Goal: Information Seeking & Learning: Learn about a topic

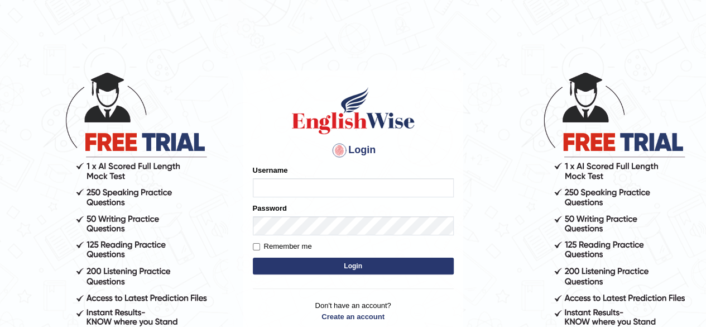
type input "pavithragowda"
click at [348, 264] on button "Login" at bounding box center [353, 265] width 201 height 17
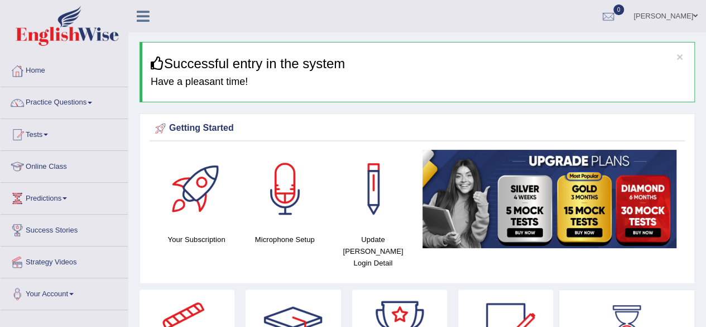
click at [706, 27] on html "Toggle navigation Home Practice Questions Speaking Practice Read Aloud Repeat S…" at bounding box center [353, 163] width 706 height 327
click at [69, 109] on link "Practice Questions" at bounding box center [64, 101] width 127 height 28
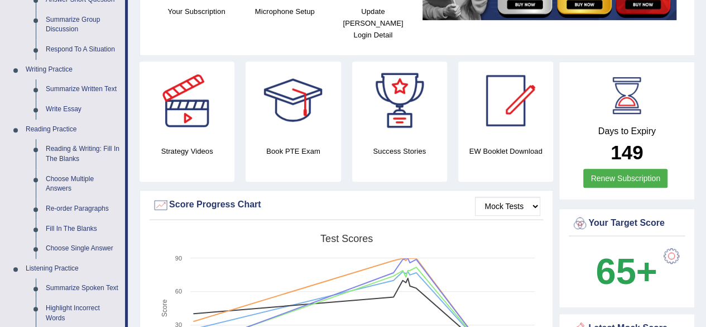
scroll to position [239, 0]
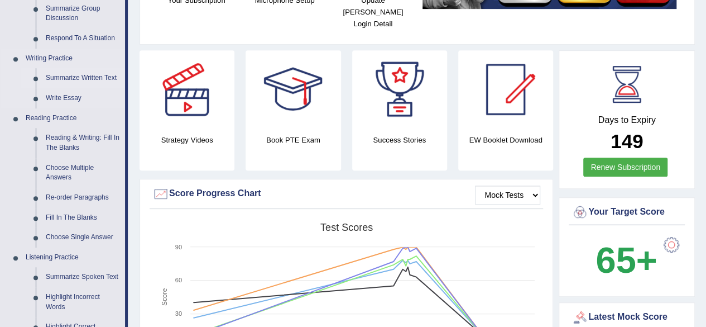
click at [73, 77] on link "Summarize Written Text" at bounding box center [83, 78] width 84 height 20
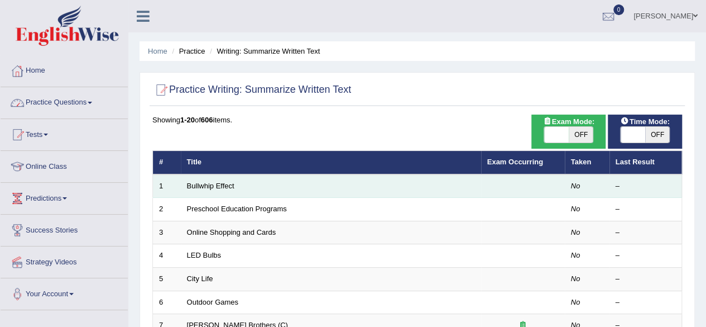
click at [223, 189] on td "Bullwhip Effect" at bounding box center [331, 185] width 300 height 23
click at [222, 187] on link "Bullwhip Effect" at bounding box center [210, 185] width 47 height 8
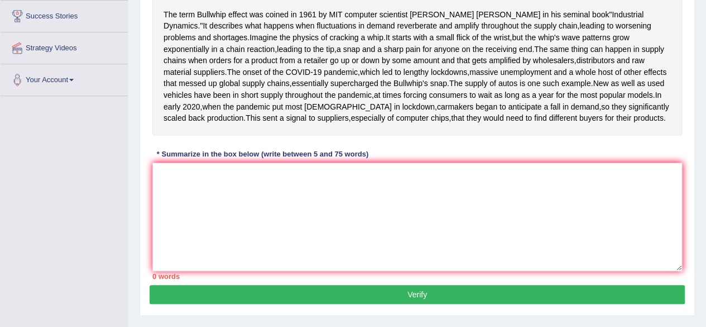
scroll to position [214, 0]
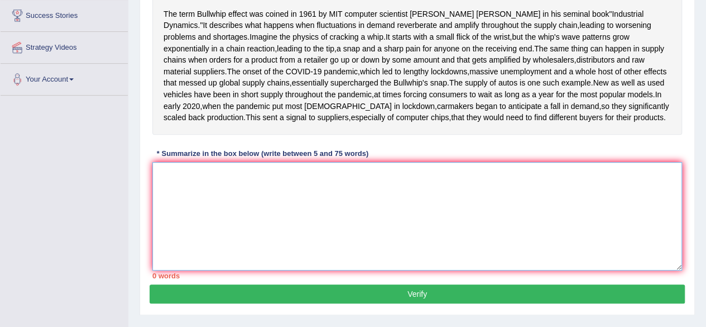
click at [181, 232] on textarea at bounding box center [417, 216] width 530 height 108
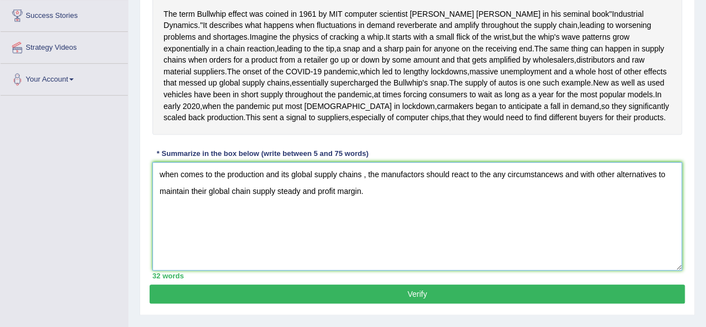
click at [165, 233] on textarea "when comes to the production and its global supply chains , the manufactors sho…" at bounding box center [417, 216] width 530 height 108
click at [181, 229] on textarea "When comes to the production and its global supply chains , the manufactors sho…" at bounding box center [417, 216] width 530 height 108
click at [423, 231] on textarea "When it comes to the production and its global supply chains, the manufactors s…" at bounding box center [417, 216] width 530 height 108
click at [560, 231] on textarea "When it comes to the production and its global supply chains, the manufacturerr…" at bounding box center [417, 216] width 530 height 108
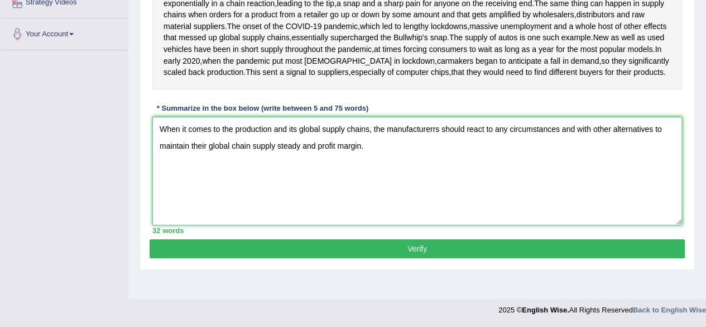
scroll to position [294, 0]
type textarea "When it comes to the production and its global supply chains, the manufacturerr…"
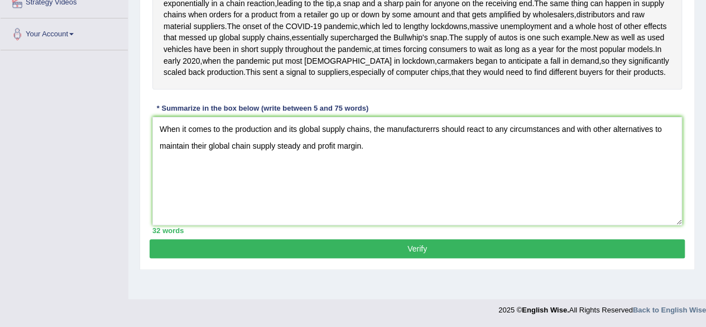
click at [405, 258] on button "Verify" at bounding box center [417, 248] width 535 height 19
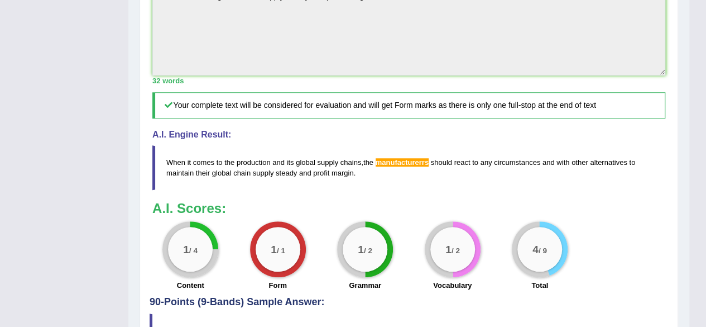
scroll to position [521, 0]
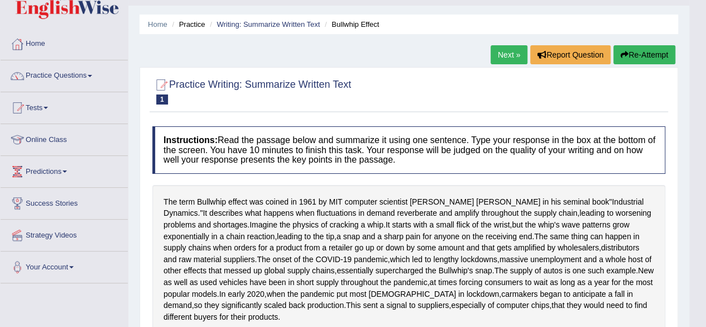
scroll to position [0, 0]
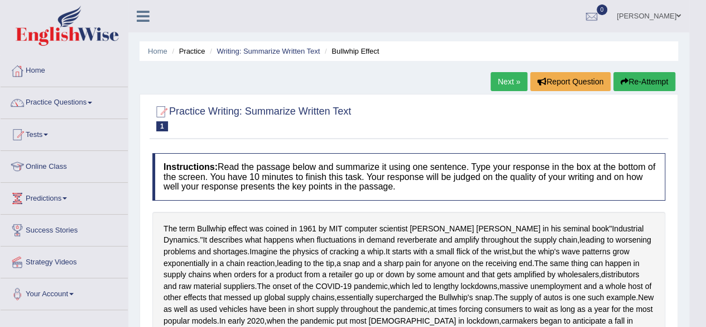
click at [639, 74] on button "Re-Attempt" at bounding box center [645, 81] width 62 height 19
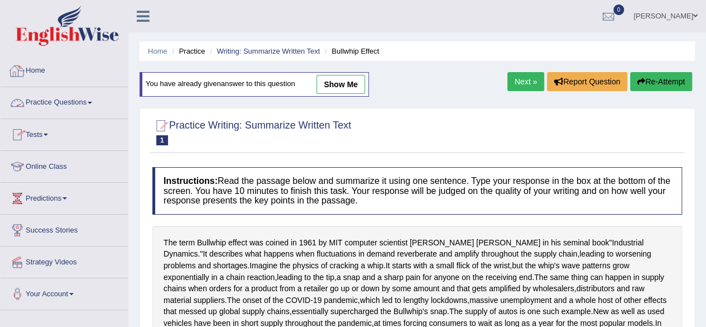
click at [68, 73] on link "Home" at bounding box center [64, 69] width 127 height 28
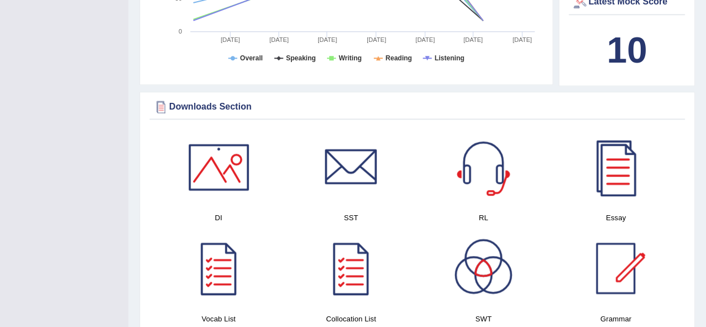
scroll to position [485, 0]
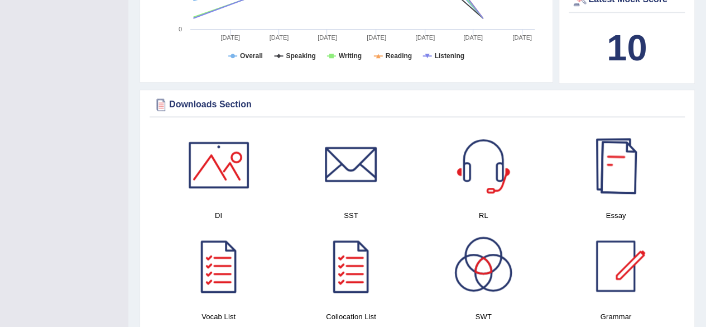
click at [621, 168] on div at bounding box center [616, 165] width 78 height 78
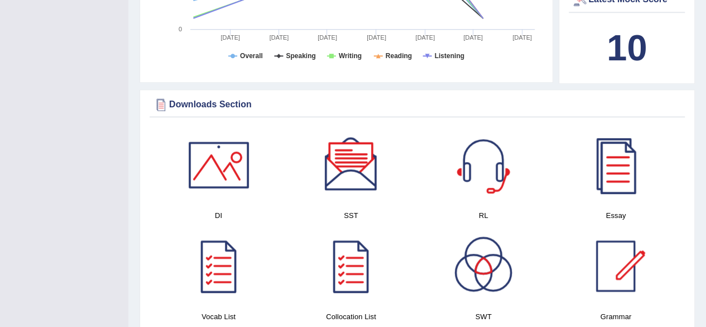
click at [351, 174] on div at bounding box center [351, 165] width 78 height 78
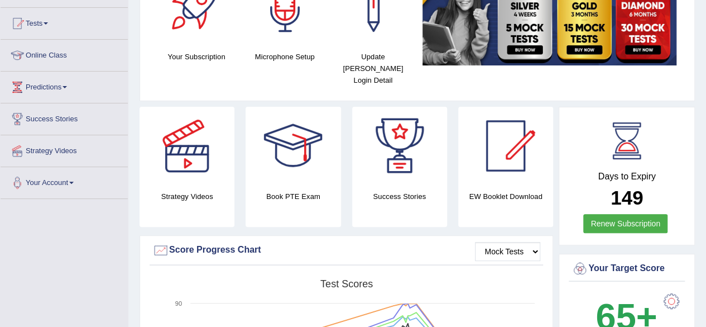
scroll to position [104, 0]
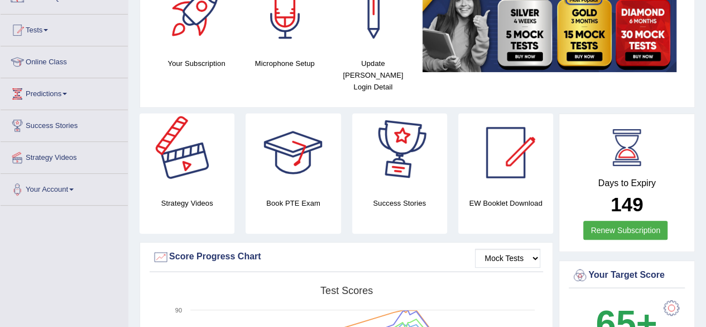
click at [194, 175] on div at bounding box center [187, 152] width 78 height 78
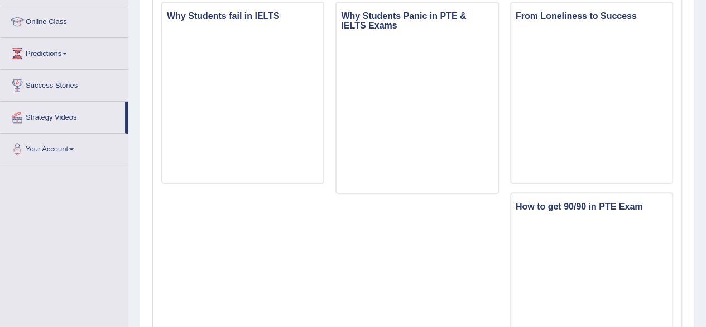
scroll to position [146, 0]
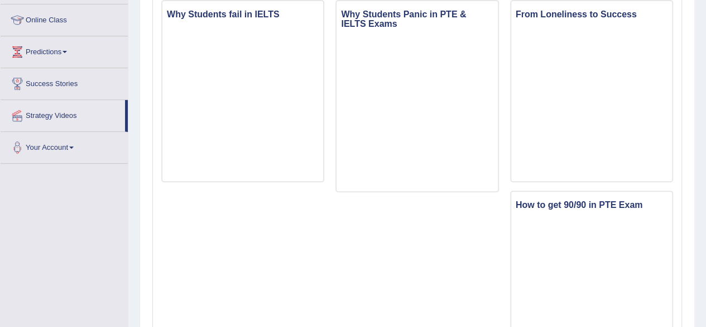
click at [127, 113] on li "Strategy Videos" at bounding box center [64, 116] width 127 height 32
click at [99, 94] on link "Success Stories" at bounding box center [64, 82] width 127 height 28
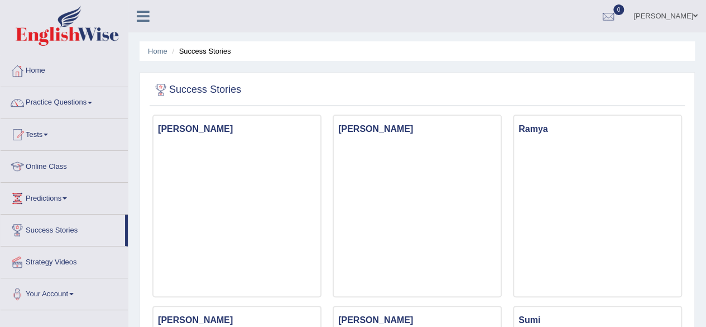
drag, startPoint x: 712, startPoint y: 34, endPoint x: 697, endPoint y: -23, distance: 59.0
click at [697, 0] on html "Toggle navigation Home Practice Questions Speaking Practice Read Aloud Repeat S…" at bounding box center [353, 163] width 706 height 327
click at [68, 101] on link "Practice Questions" at bounding box center [64, 101] width 127 height 28
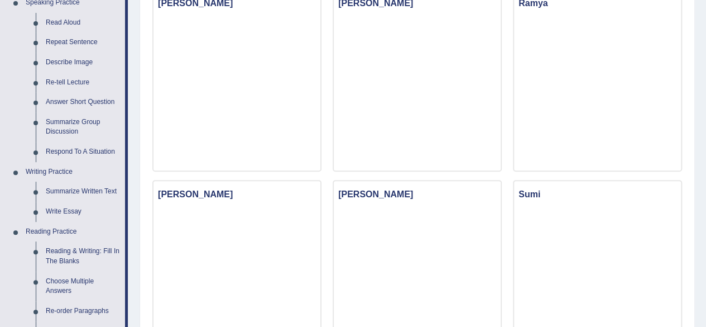
scroll to position [124, 0]
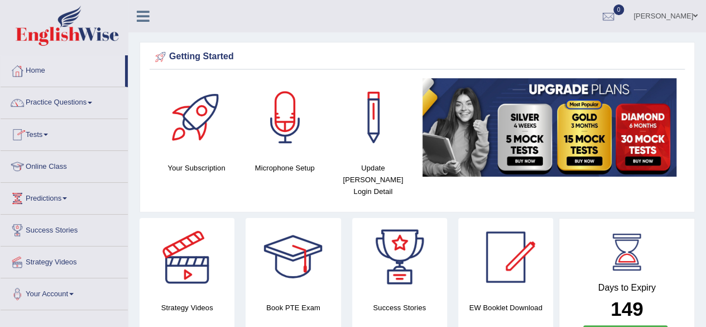
click at [48, 135] on span at bounding box center [46, 134] width 4 height 2
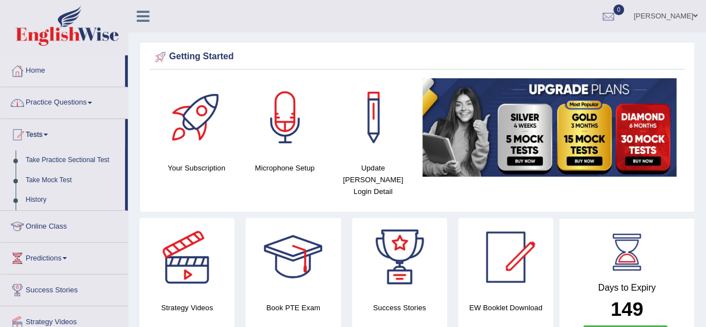
click at [93, 99] on link "Practice Questions" at bounding box center [64, 101] width 127 height 28
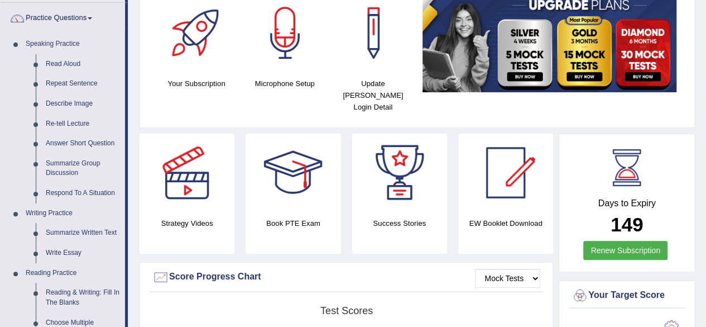
scroll to position [74, 0]
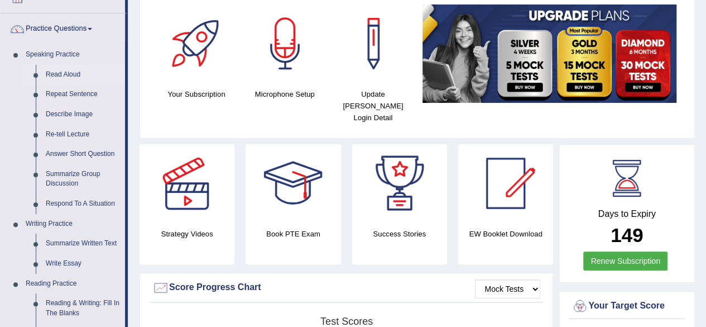
click at [70, 76] on link "Read Aloud" at bounding box center [83, 75] width 84 height 20
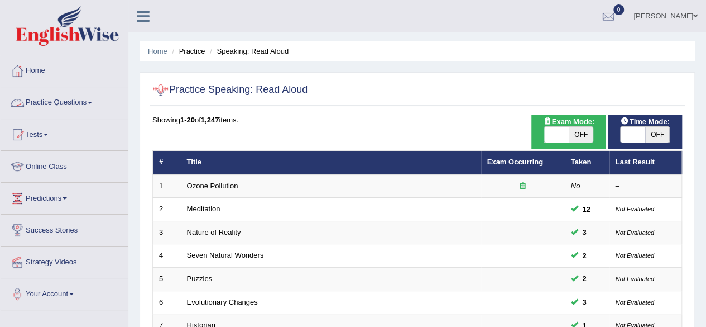
click at [97, 96] on link "Practice Questions" at bounding box center [64, 101] width 127 height 28
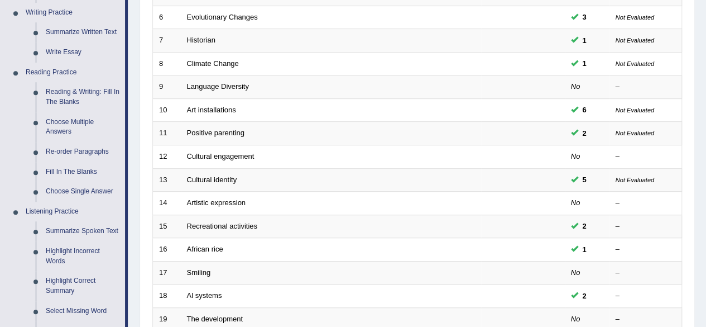
scroll to position [272, 0]
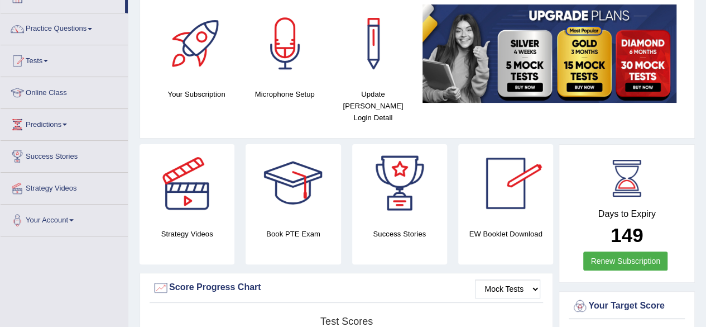
click at [516, 176] on div at bounding box center [506, 183] width 78 height 78
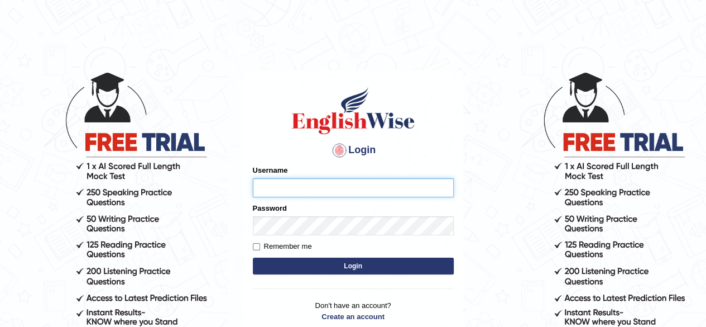
type input "pavithragowda"
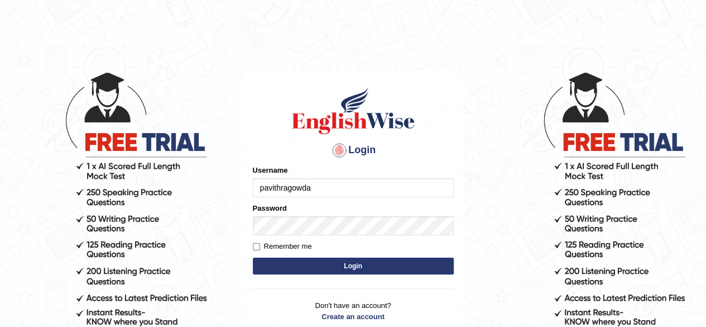
click at [297, 261] on button "Login" at bounding box center [353, 265] width 201 height 17
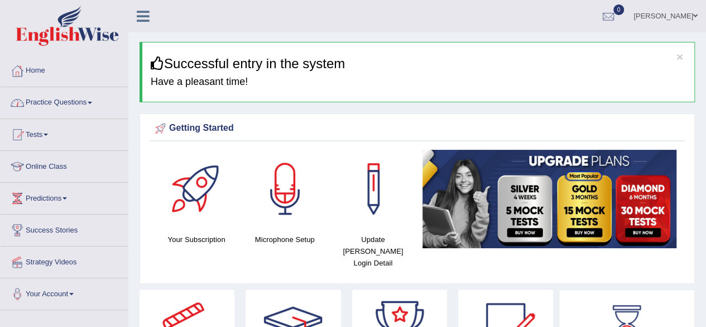
click at [98, 103] on link "Practice Questions" at bounding box center [64, 101] width 127 height 28
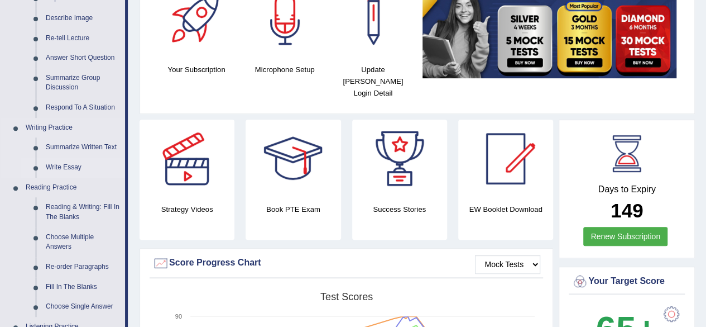
scroll to position [167, 0]
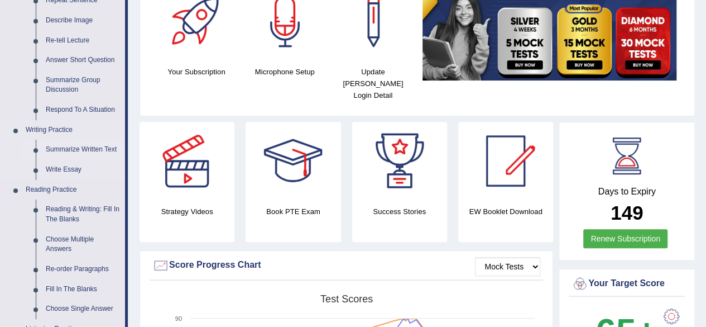
click at [85, 147] on link "Summarize Written Text" at bounding box center [83, 150] width 84 height 20
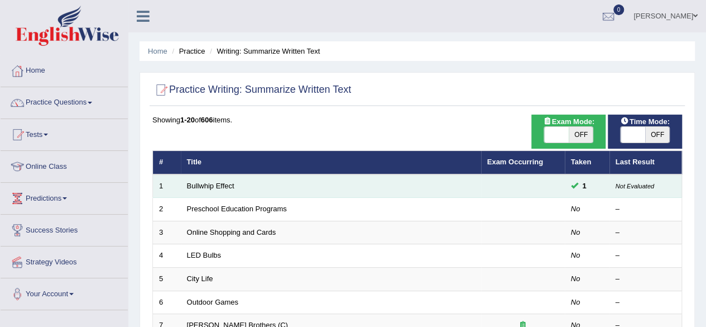
click at [332, 182] on td "Bullwhip Effect" at bounding box center [331, 185] width 300 height 23
click at [208, 186] on link "Bullwhip Effect" at bounding box center [210, 185] width 47 height 8
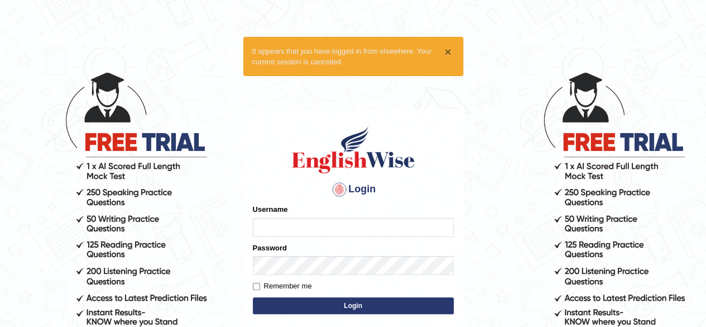
type input "pavithragowda"
click at [447, 51] on button "×" at bounding box center [447, 52] width 7 height 12
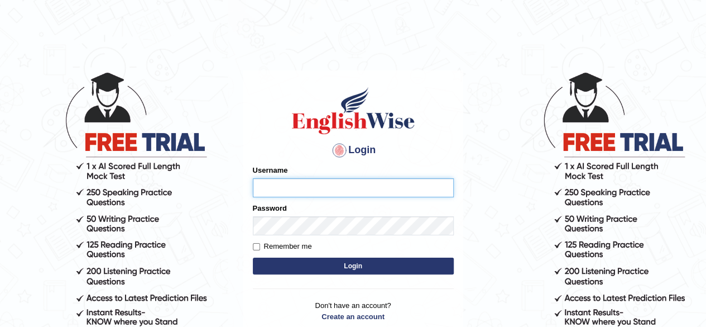
type input "pavithragowda"
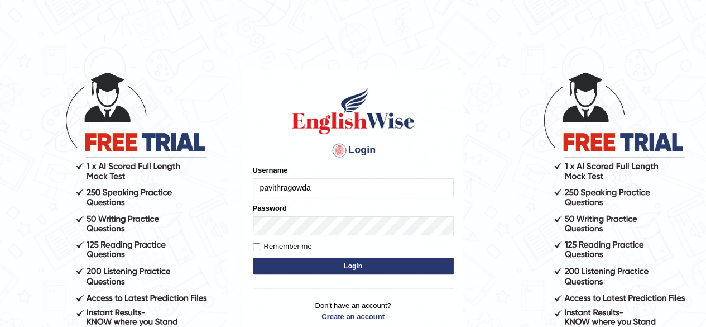
click at [352, 267] on button "Login" at bounding box center [353, 265] width 201 height 17
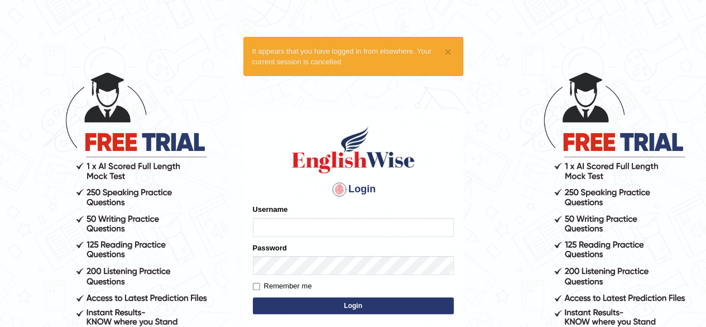
type input "pavithragowda"
click at [340, 308] on button "Login" at bounding box center [353, 305] width 201 height 17
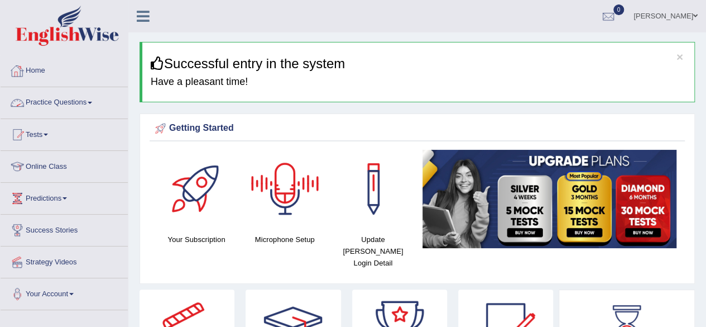
click at [54, 103] on link "Practice Questions" at bounding box center [64, 101] width 127 height 28
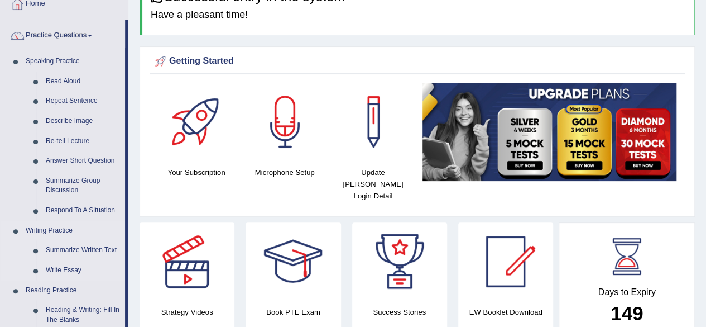
scroll to position [167, 0]
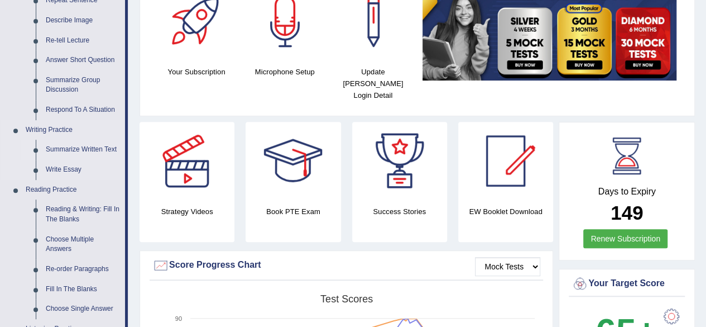
click at [85, 147] on link "Summarize Written Text" at bounding box center [83, 150] width 84 height 20
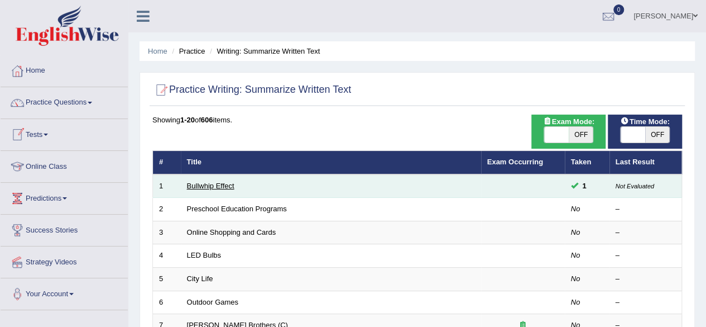
click at [218, 186] on link "Bullwhip Effect" at bounding box center [210, 185] width 47 height 8
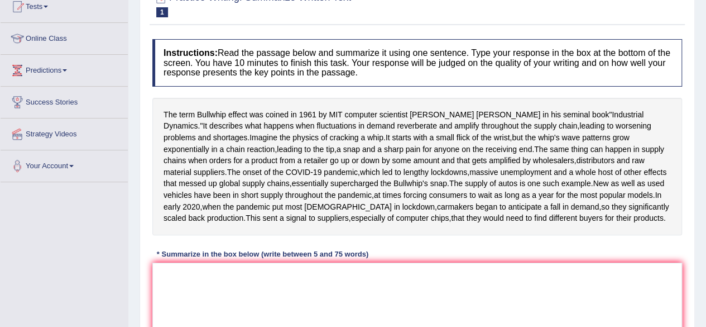
scroll to position [112, 0]
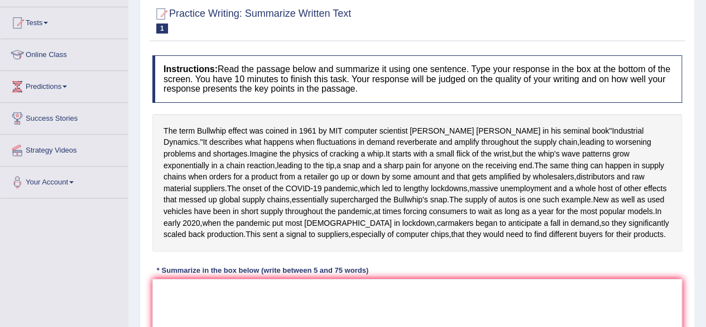
drag, startPoint x: 160, startPoint y: 120, endPoint x: 232, endPoint y: 173, distance: 89.1
click at [232, 173] on div "The term Bullwhip effect was coined in 1961 by MIT computer scientist Jay Forre…" at bounding box center [417, 182] width 530 height 137
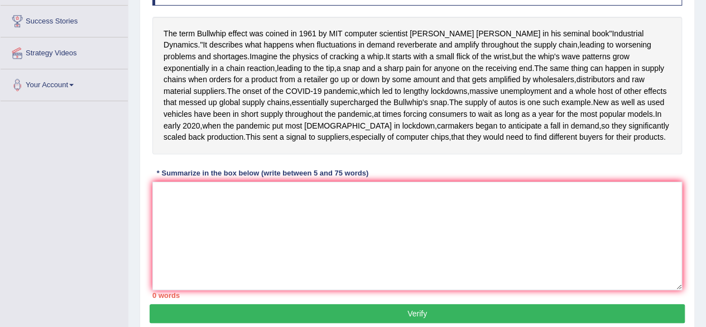
scroll to position [213, 0]
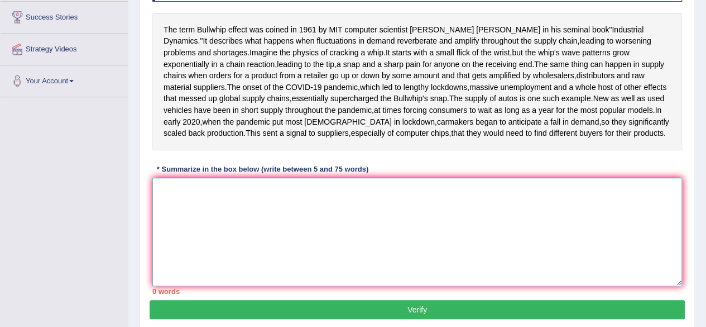
click at [288, 278] on textarea at bounding box center [417, 232] width 530 height 108
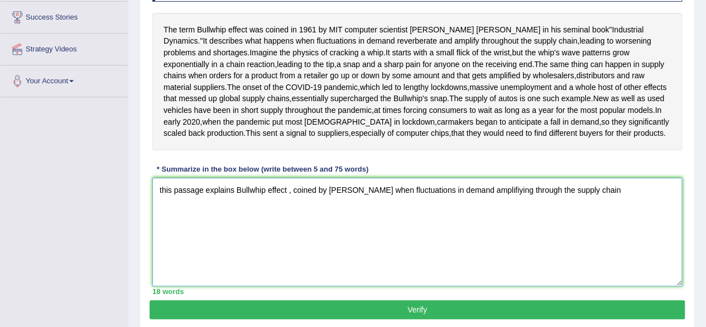
click at [505, 248] on textarea "this passage explains Bullwhip effect , coined by Jay Forrester when fluctuatio…" at bounding box center [417, 232] width 530 height 108
click at [517, 244] on textarea "this passage explains Bullwhip effect , coined by Jay Forrester when fluctuatio…" at bounding box center [417, 232] width 530 height 108
click at [376, 246] on textarea "this passage explains Bullwhip effect , coined by Jay Forrester when fluctuatio…" at bounding box center [417, 232] width 530 height 108
click at [390, 241] on textarea "this passage explains Bullwhip effect , coined by Jay Forrester , when fluctuat…" at bounding box center [417, 232] width 530 height 108
click at [603, 243] on textarea "this passage explains Bullwhip effect , coined by Jay Forrester , when fluctuat…" at bounding box center [417, 232] width 530 height 108
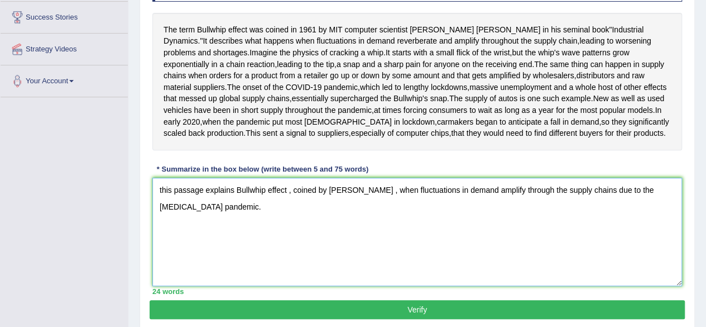
click at [612, 247] on textarea "this passage explains Bullwhip effect , coined by Jay Forrester , when fluctuat…" at bounding box center [417, 232] width 530 height 108
click at [233, 266] on textarea "this passage explains Bullwhip effect , coined by Jay Forrester , when fluctuat…" at bounding box center [417, 232] width 530 height 108
click at [243, 263] on textarea "this passage explains Bullwhip effect , coined by Jay Forrester , when fluctuat…" at bounding box center [417, 232] width 530 height 108
click at [267, 265] on textarea "this passage explains Bullwhip effect , coined by Jay Forrester , when fluctuat…" at bounding box center [417, 232] width 530 height 108
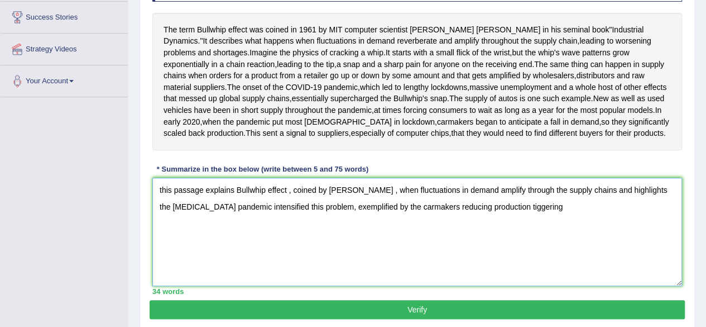
click at [487, 264] on textarea "this passage explains Bullwhip effect , coined by Jay Forrester , when fluctuat…" at bounding box center [417, 232] width 530 height 108
click at [630, 264] on textarea "this passage explains Bullwhip effect , coined by Jay Forrester , when fluctuat…" at bounding box center [417, 232] width 530 height 108
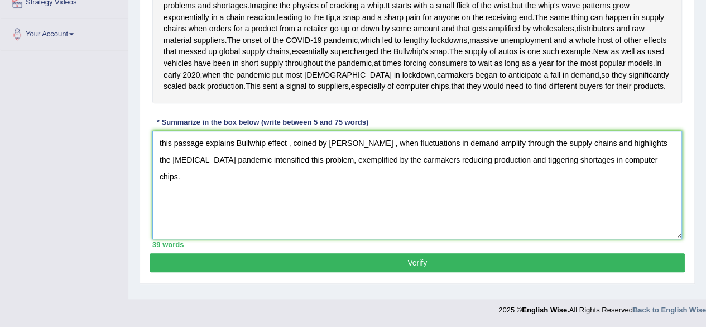
scroll to position [308, 0]
type textarea "this passage explains Bullwhip effect , coined by Jay Forrester , when fluctuat…"
click at [447, 271] on button "Verify" at bounding box center [417, 262] width 535 height 19
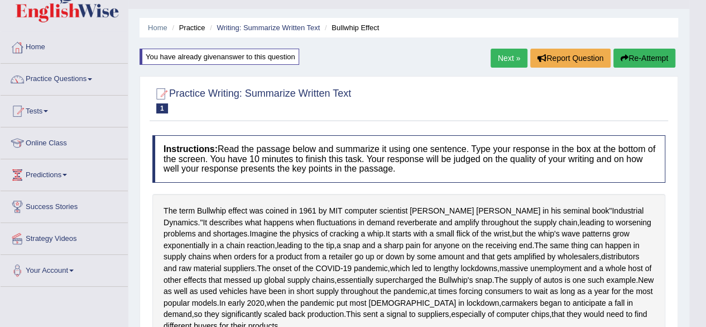
scroll to position [18, 0]
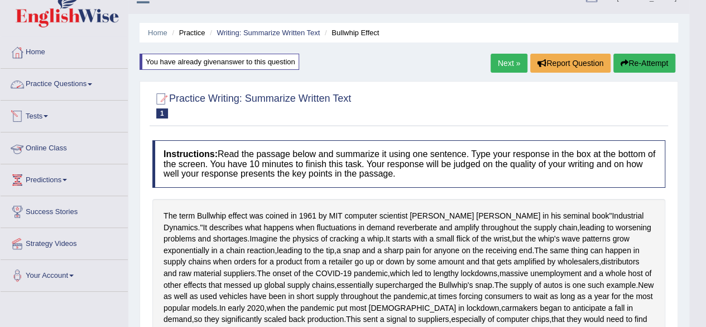
click at [44, 83] on link "Practice Questions" at bounding box center [64, 83] width 127 height 28
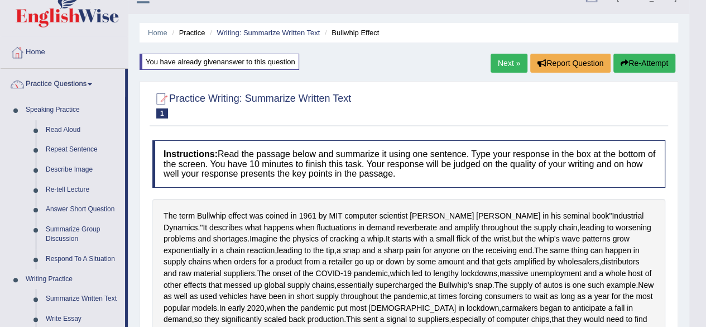
click at [506, 60] on link "Next »" at bounding box center [509, 63] width 37 height 19
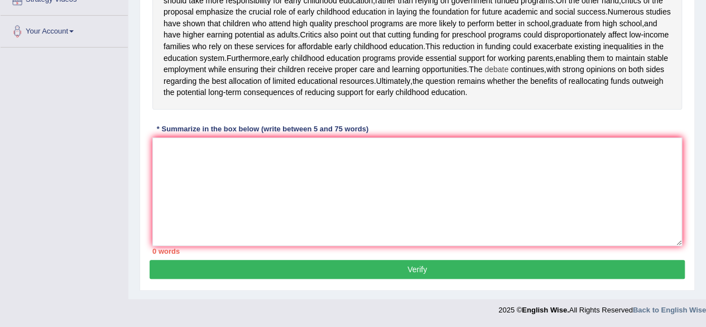
scroll to position [294, 0]
click at [216, 163] on textarea at bounding box center [417, 191] width 530 height 108
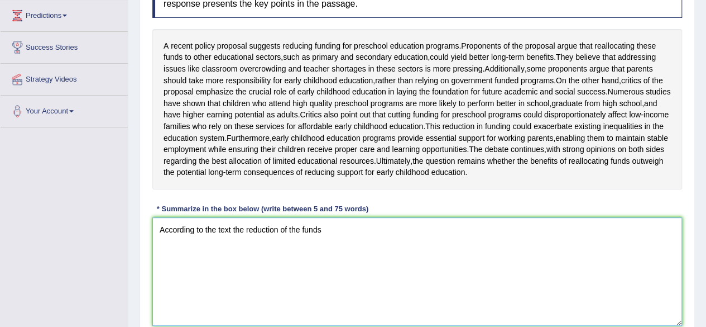
scroll to position [238, 0]
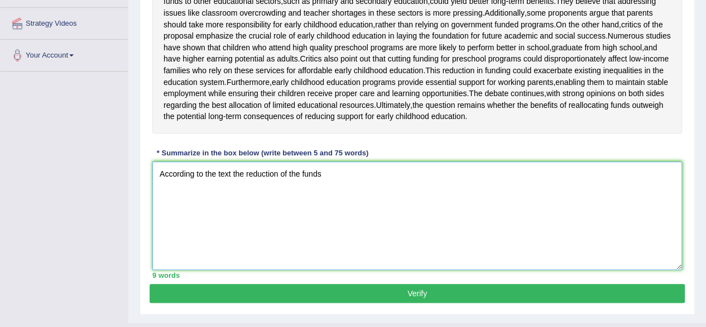
drag, startPoint x: 243, startPoint y: 208, endPoint x: 249, endPoint y: 219, distance: 13.0
click at [243, 208] on textarea "According to the text the reduction of the funds" at bounding box center [417, 215] width 530 height 108
click at [339, 207] on textarea "According to the text the government has decided to reduce funds for the Early …" at bounding box center [417, 215] width 530 height 108
drag, startPoint x: 255, startPoint y: 206, endPoint x: 258, endPoint y: 212, distance: 6.8
click at [255, 206] on textarea "According to the text reduce funds for the Early Education programs" at bounding box center [417, 215] width 530 height 108
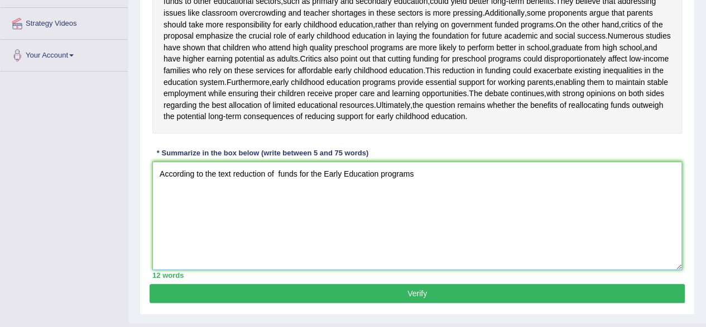
click at [420, 213] on textarea "According to the text reduction of funds for the Early Education programs" at bounding box center [417, 215] width 530 height 108
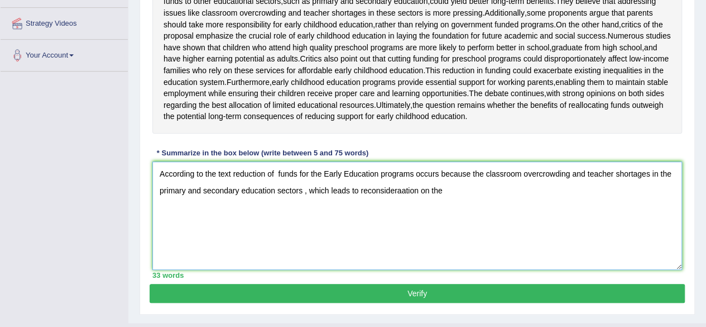
click at [403, 223] on textarea "According to the text reduction of funds for the Early Education programs occur…" at bounding box center [417, 215] width 530 height 108
click at [441, 223] on textarea "According to the text reduction of funds for the Early Education programs occur…" at bounding box center [417, 215] width 530 height 108
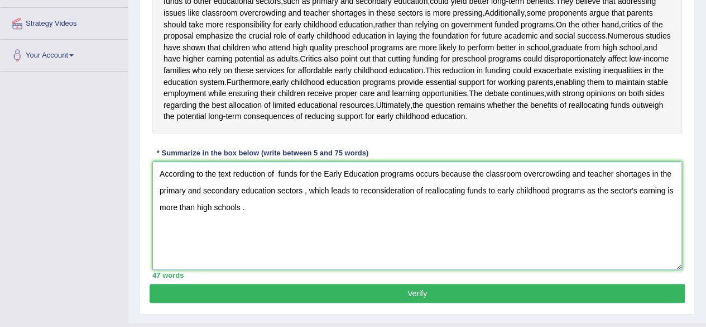
click at [212, 243] on textarea "According to the text reduction of funds for the Early Education programs occur…" at bounding box center [417, 215] width 530 height 108
click at [584, 225] on textarea "According to the text reduction of funds for the Early Education programs occur…" at bounding box center [417, 215] width 530 height 108
click at [674, 226] on textarea "According to the text reduction of funds for the Early Education programs occur…" at bounding box center [417, 215] width 530 height 108
click at [227, 241] on textarea "According to the text reduction of funds for the Early Education programs occur…" at bounding box center [417, 215] width 530 height 108
click at [224, 239] on textarea "According to the text reduction of funds for the Early Education programs occur…" at bounding box center [417, 215] width 530 height 108
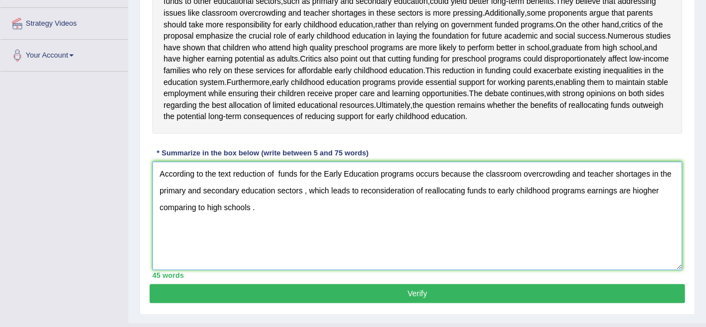
click at [245, 237] on textarea "According to the text reduction of funds for the Early Education programs occur…" at bounding box center [417, 215] width 530 height 108
click at [298, 222] on textarea "According to the text reduction of funds for the Early Education programs occur…" at bounding box center [417, 215] width 530 height 108
click at [283, 204] on textarea "According to the text reduction of funds for the Early Education programs occur…" at bounding box center [417, 215] width 530 height 108
click at [250, 228] on textarea "According to the text reduction of funds for the Early Education programs occur…" at bounding box center [417, 215] width 530 height 108
click at [233, 203] on textarea "According to the text reduction of funds for the Early Education programs occur…" at bounding box center [417, 215] width 530 height 108
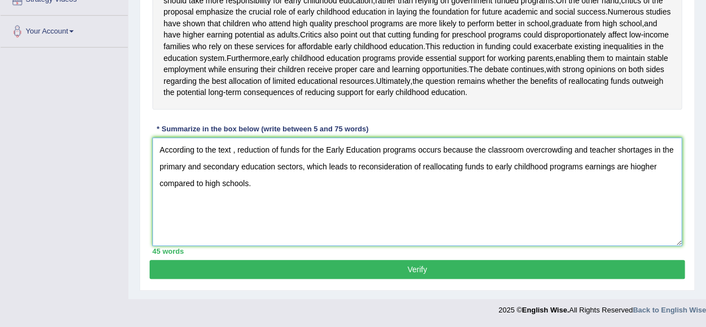
scroll to position [294, 0]
type textarea "According to the text , reduction of funds for the Early Education programs occ…"
click at [303, 274] on button "Verify" at bounding box center [417, 269] width 535 height 19
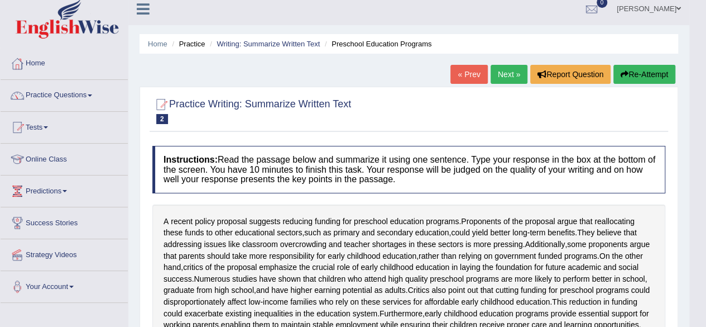
scroll to position [0, 0]
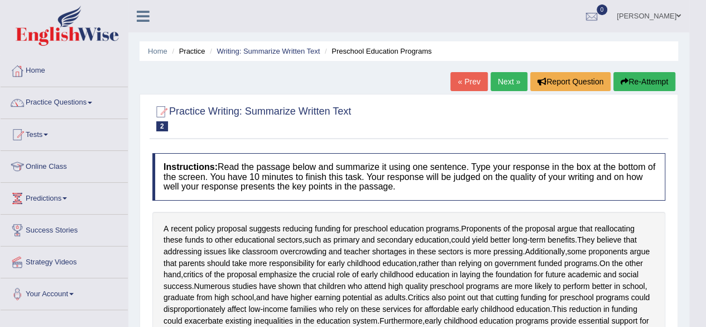
click at [631, 80] on button "Re-Attempt" at bounding box center [645, 81] width 62 height 19
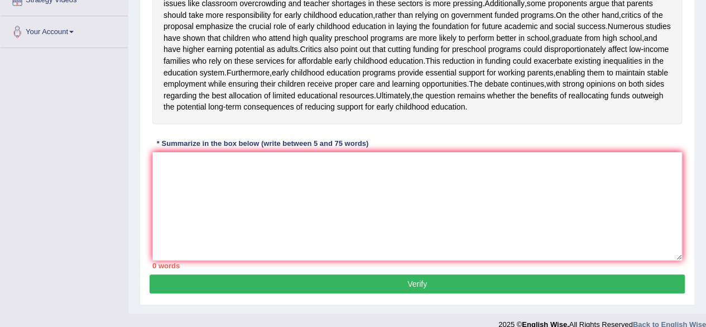
scroll to position [279, 0]
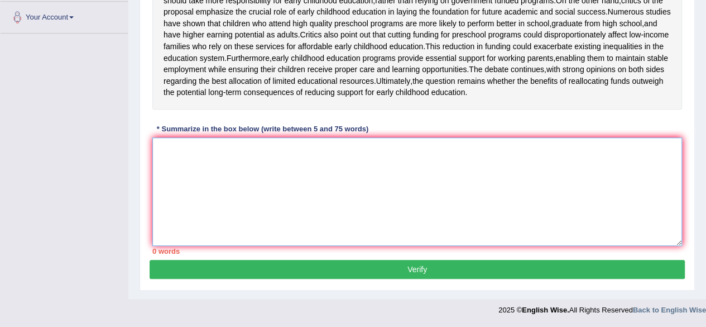
click at [205, 190] on textarea at bounding box center [417, 191] width 530 height 108
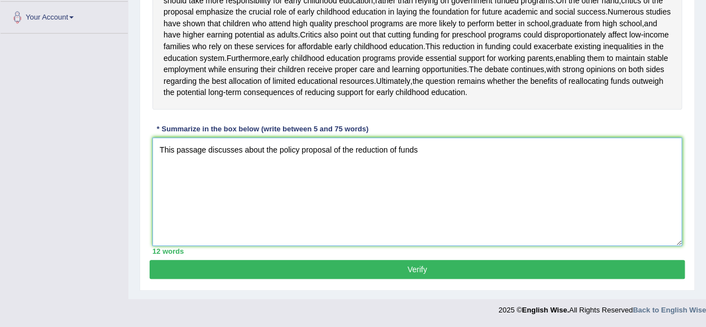
click at [265, 179] on textarea "This passage discusses about the policy proposal of the reduction of funds" at bounding box center [417, 191] width 530 height 108
click at [318, 181] on textarea "This passage discusses the policy proposal of the reduction of funds" at bounding box center [417, 191] width 530 height 108
click at [337, 179] on textarea "This passage discusses the policy proposal for the reduction of funds" at bounding box center [417, 191] width 530 height 108
click at [339, 181] on textarea "This passage discusses the policy proposal for the reduction of funds" at bounding box center [417, 191] width 530 height 108
click at [355, 177] on textarea "This passage discusses the policy proposal for the reduction of funds" at bounding box center [417, 191] width 530 height 108
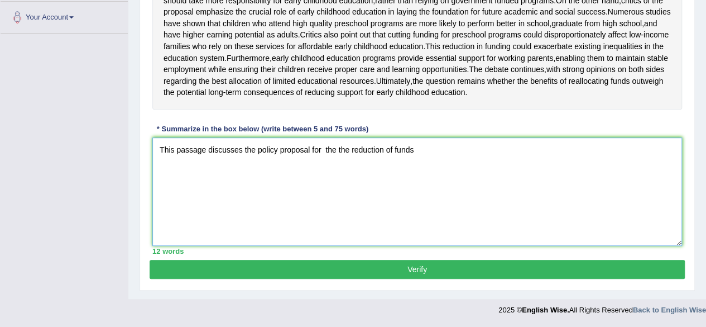
click at [335, 179] on textarea "This passage discusses the policy proposal for the the reduction of funds" at bounding box center [417, 191] width 530 height 108
click at [401, 186] on textarea "This passage discusses the policy proposal for the reduction of funds" at bounding box center [417, 191] width 530 height 108
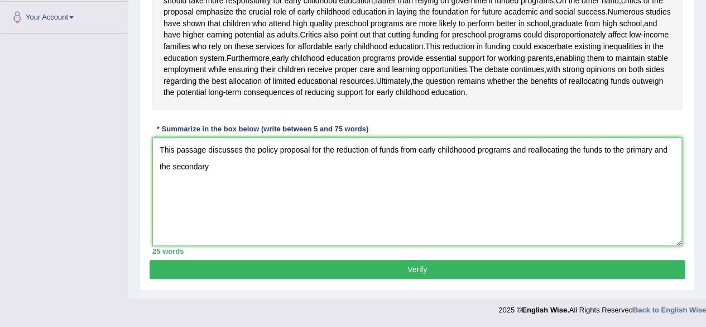
click at [215, 195] on textarea "This passage discusses the policy proposal for the reduction of funds from earl…" at bounding box center [417, 191] width 530 height 108
click at [496, 195] on textarea "This passage discusses the policy proposal for the reduction of funds from earl…" at bounding box center [417, 191] width 530 height 108
click at [498, 195] on textarea "This passage discusses the policy proposal for the reduction of funds from earl…" at bounding box center [417, 191] width 530 height 108
click at [515, 195] on textarea "This passage discusses the policy proposal for the reduction of funds from earl…" at bounding box center [417, 191] width 530 height 108
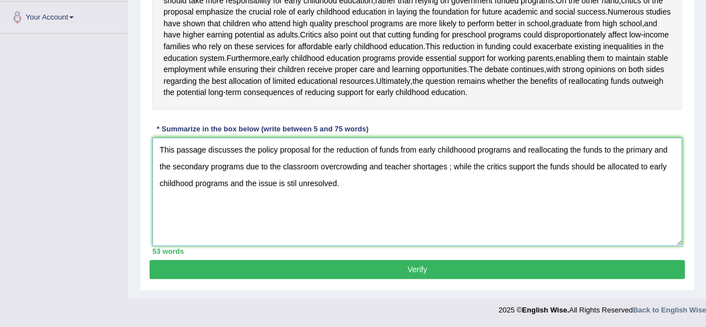
click at [290, 214] on textarea "This passage discusses the policy proposal for the reduction of funds from earl…" at bounding box center [417, 191] width 530 height 108
click at [266, 197] on textarea "This passage discusses the policy proposal for the reduction of funds from earl…" at bounding box center [417, 191] width 530 height 108
click at [423, 199] on textarea "This passage discusses the policy proposal for the reduction of funds from earl…" at bounding box center [417, 191] width 530 height 108
click at [424, 199] on textarea "This passage discusses the policy proposal for the reduction of funds from earl…" at bounding box center [417, 191] width 530 height 108
click at [506, 197] on textarea "This passage discusses the policy proposal for the reduction of funds from earl…" at bounding box center [417, 191] width 530 height 108
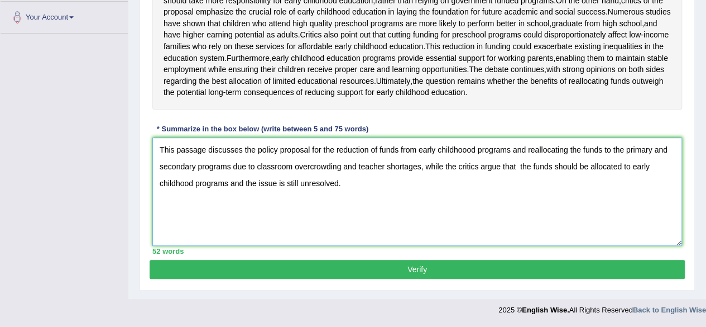
click at [400, 246] on textarea "This passage discusses the policy proposal for the reduction of funds from earl…" at bounding box center [417, 191] width 530 height 108
click at [515, 200] on textarea "This passage discusses the policy proposal for the reduction of funds from earl…" at bounding box center [417, 191] width 530 height 108
type textarea "This passage discusses the policy proposal for the reduction of funds from earl…"
click at [362, 279] on button "Verify" at bounding box center [417, 269] width 535 height 19
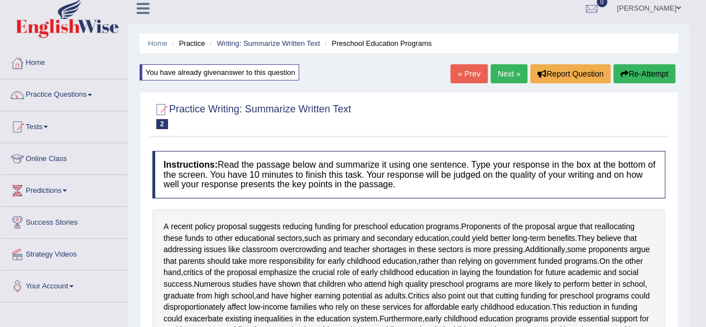
scroll to position [0, 0]
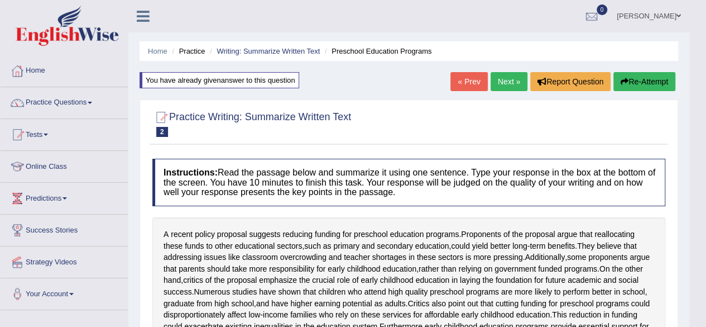
click at [502, 85] on link "Next »" at bounding box center [509, 81] width 37 height 19
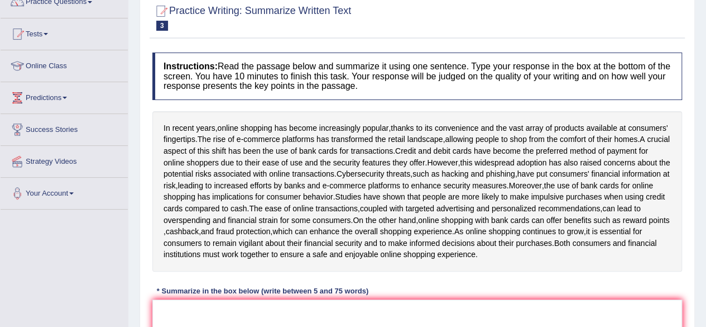
scroll to position [101, 0]
